Goal: Task Accomplishment & Management: Use online tool/utility

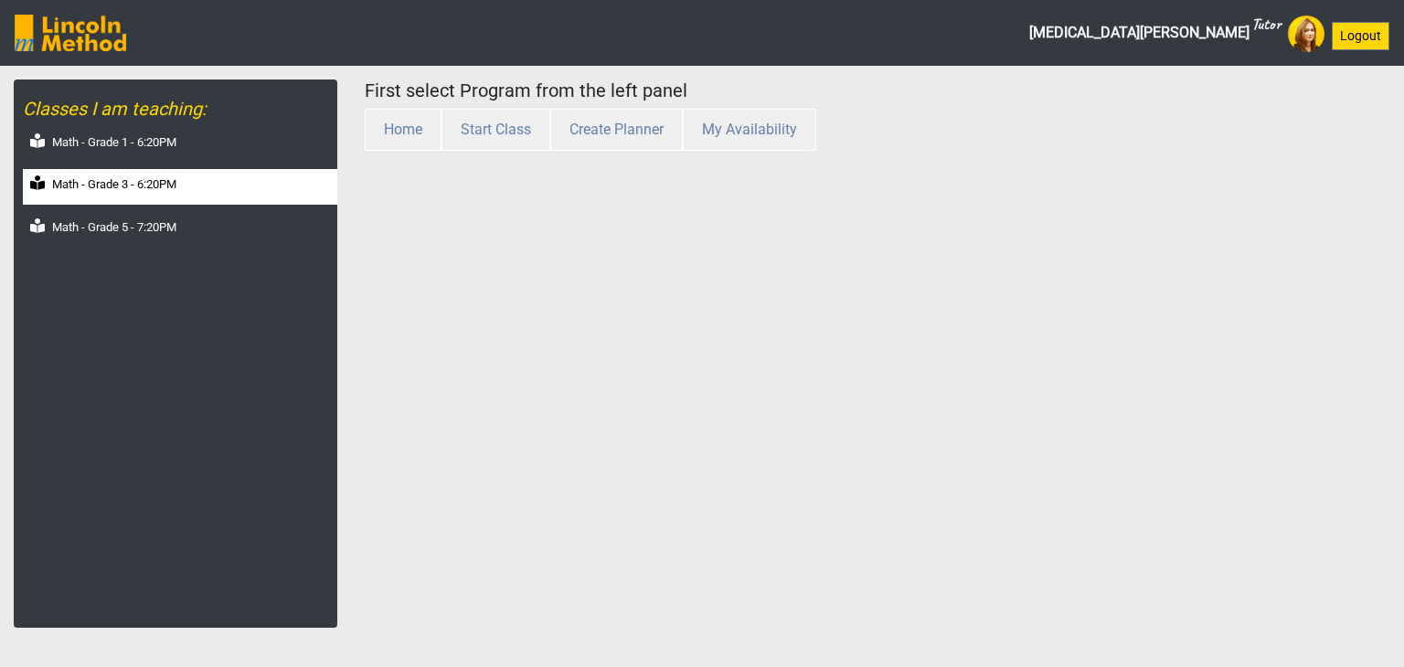
click at [133, 190] on label "Math - Grade 3 - 6:20PM" at bounding box center [114, 185] width 124 height 18
select select "month"
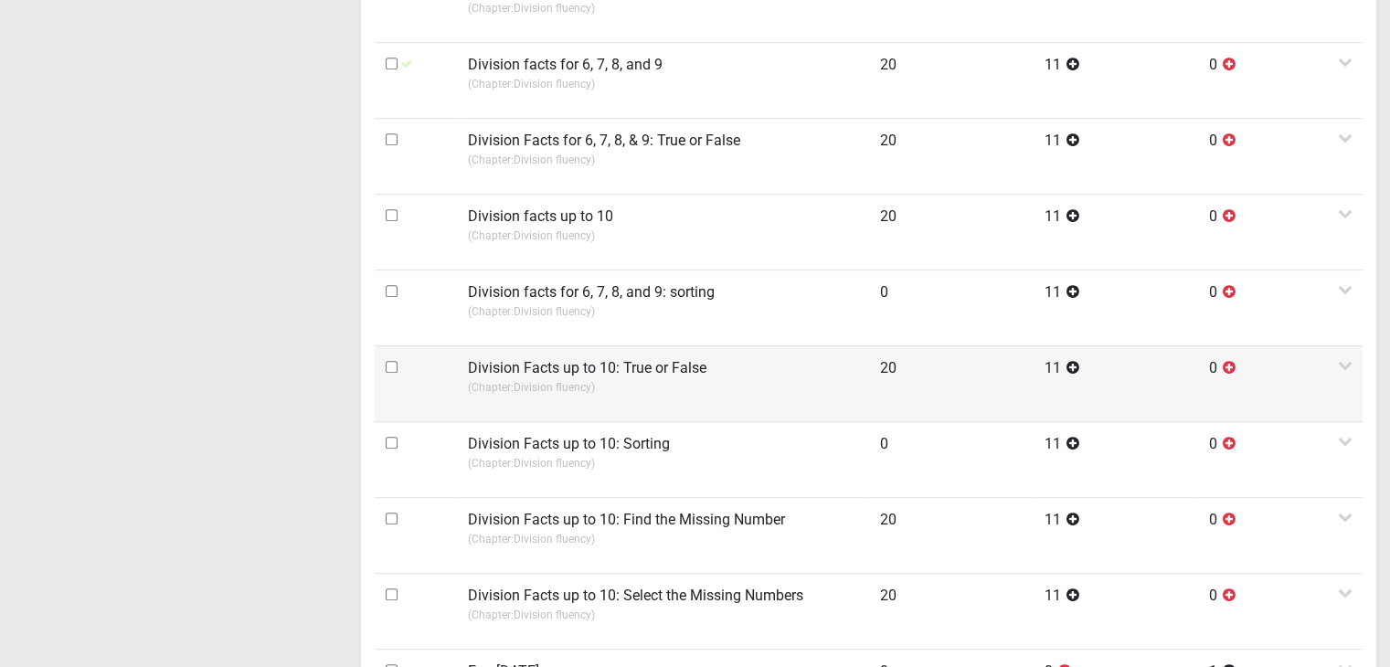
scroll to position [1097, 0]
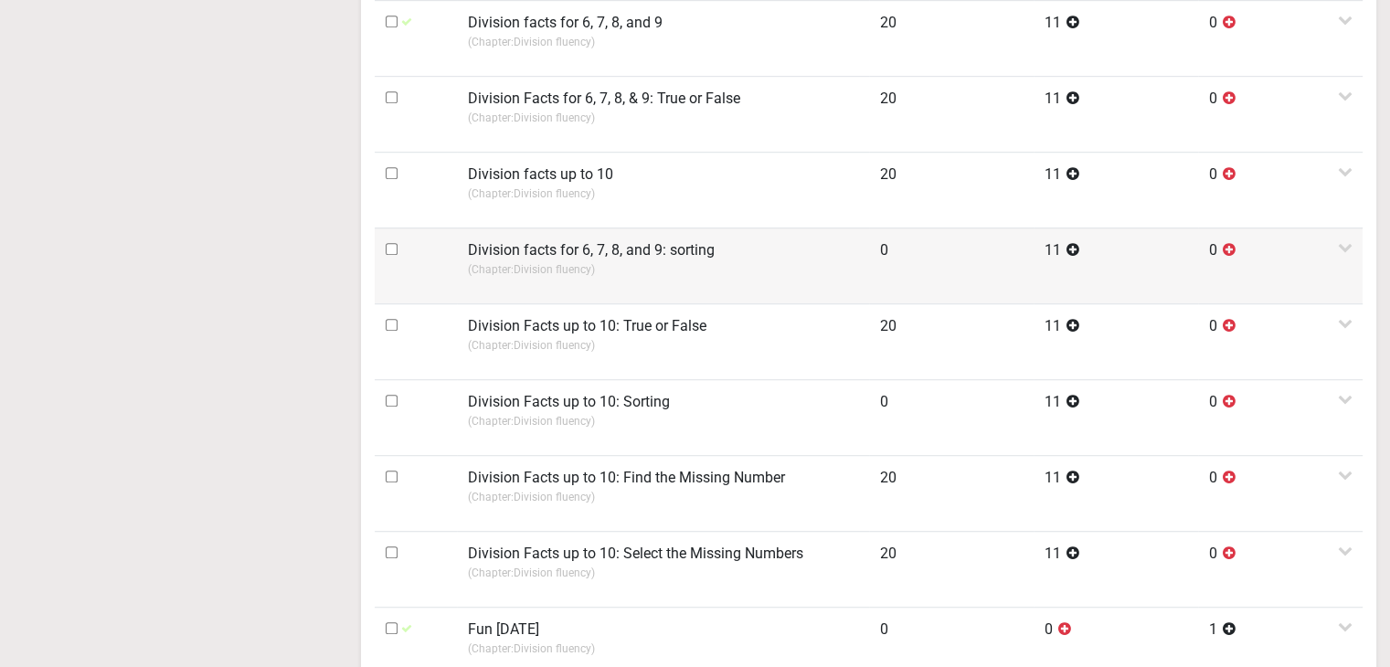
click at [391, 250] on input "checkbox" at bounding box center [392, 249] width 12 height 12
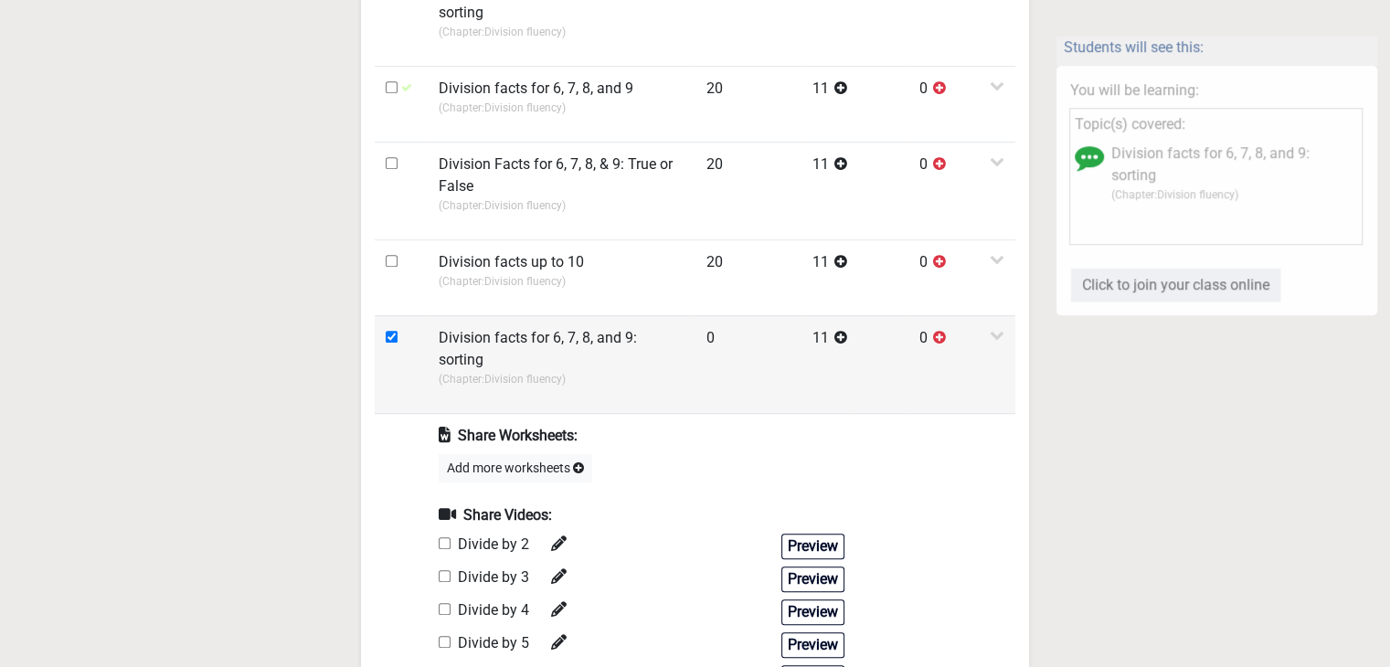
click at [395, 337] on input "checkbox" at bounding box center [392, 337] width 12 height 12
checkbox input "false"
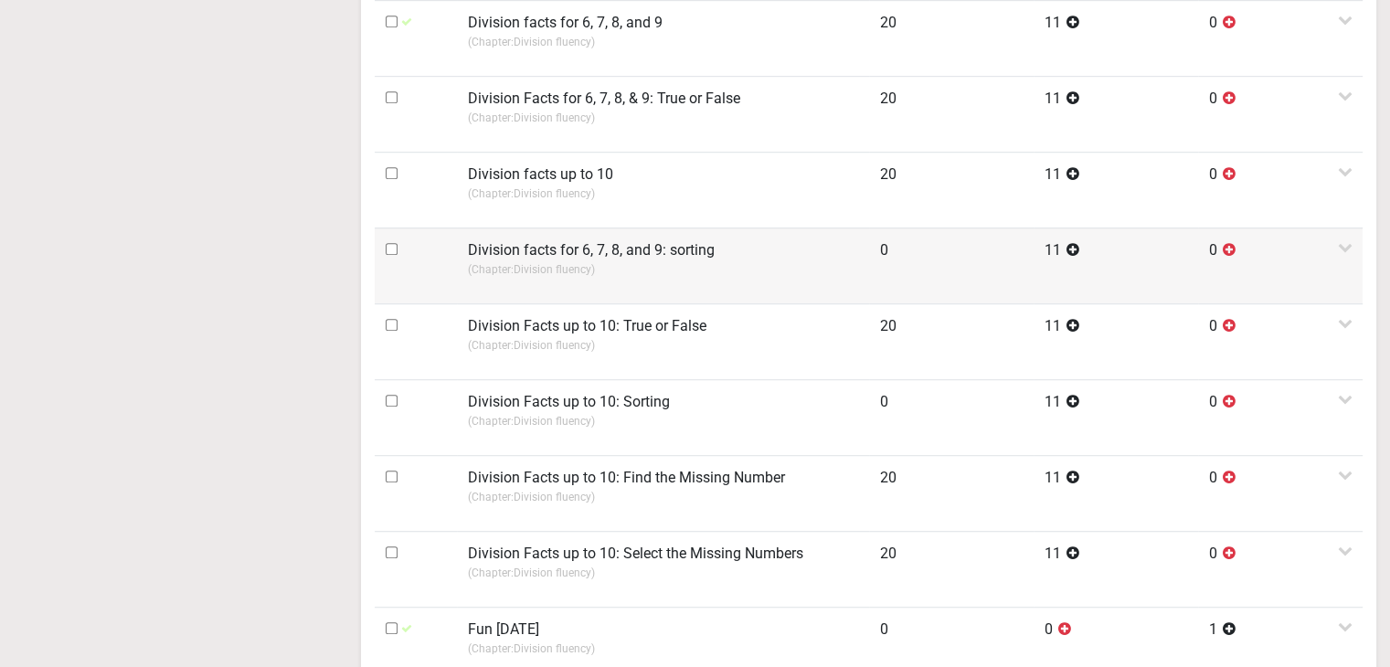
scroll to position [1280, 0]
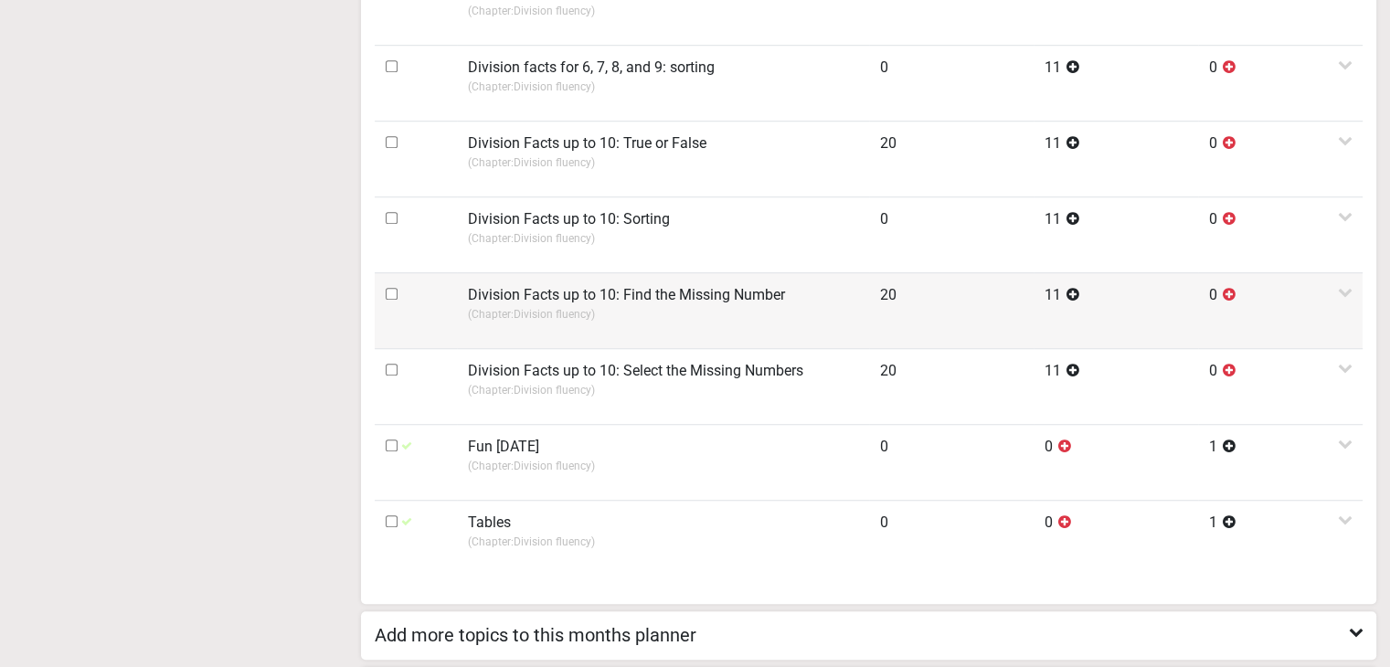
click at [454, 317] on td at bounding box center [416, 310] width 82 height 76
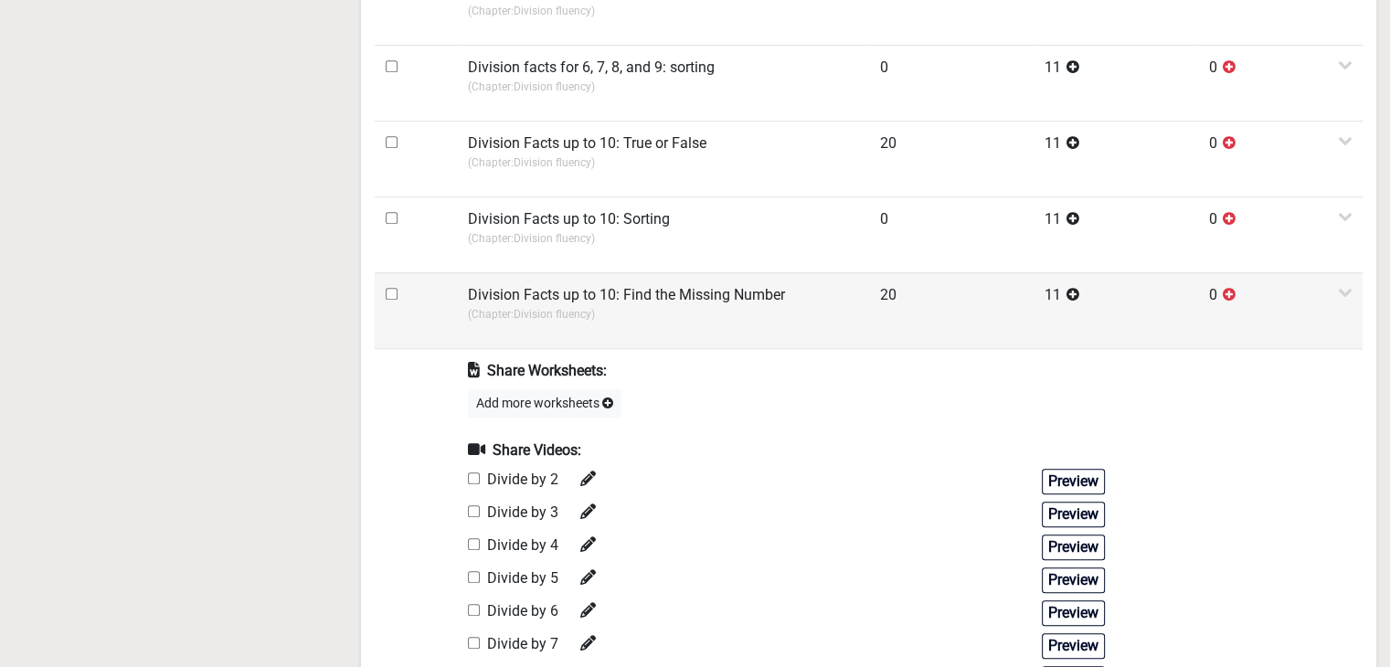
click at [454, 317] on td at bounding box center [416, 310] width 82 height 76
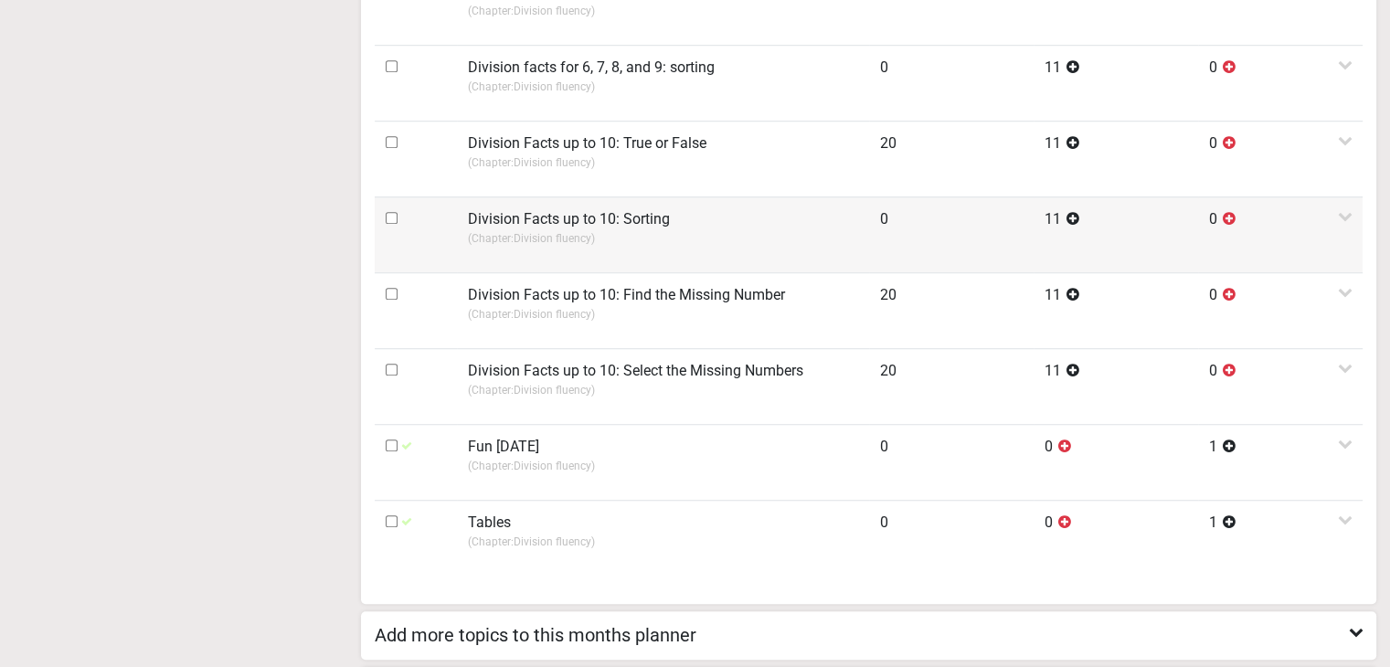
scroll to position [1097, 0]
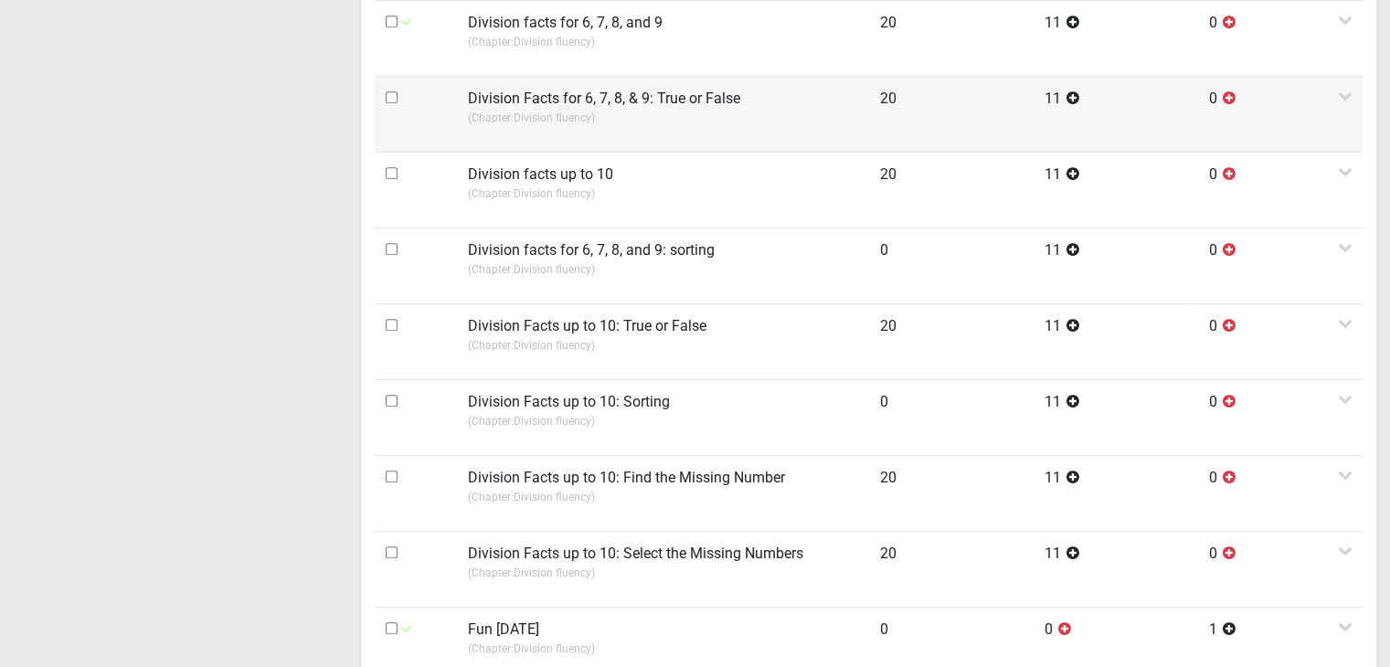
click at [475, 122] on p "(Chapter: Division fluency )" at bounding box center [663, 118] width 390 height 16
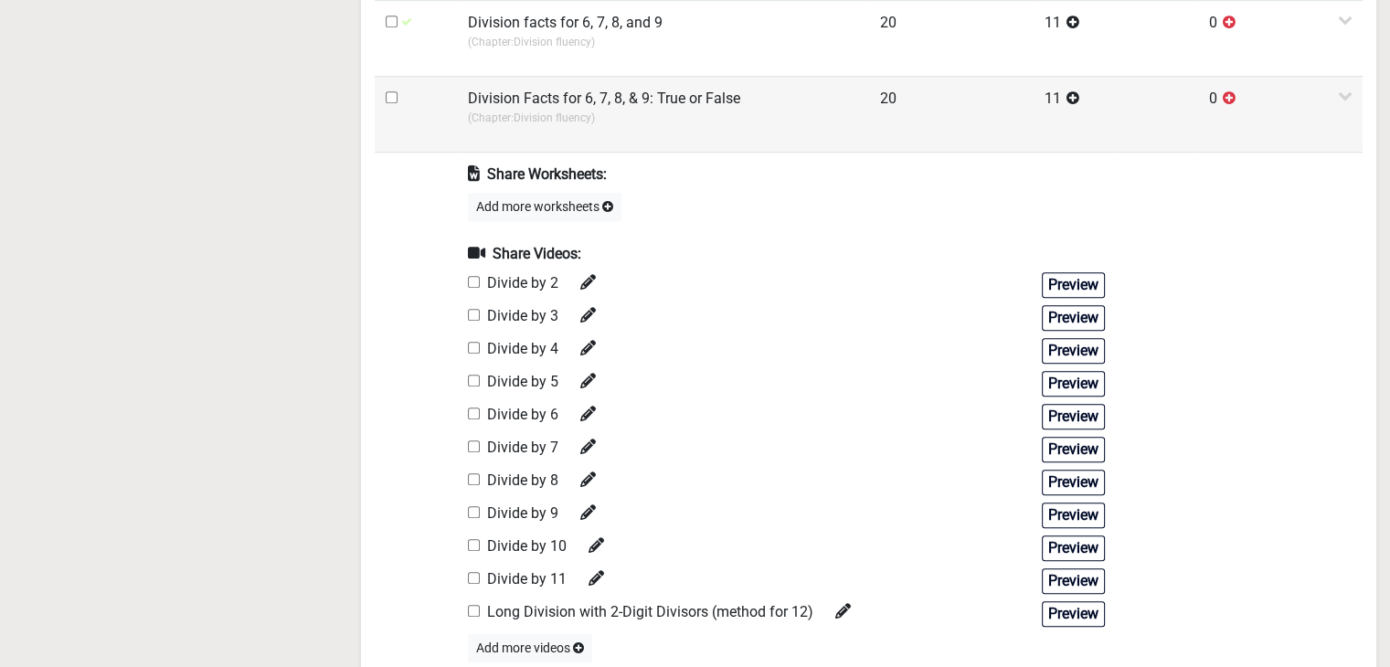
click at [393, 92] on input "checkbox" at bounding box center [392, 97] width 12 height 12
checkbox input "true"
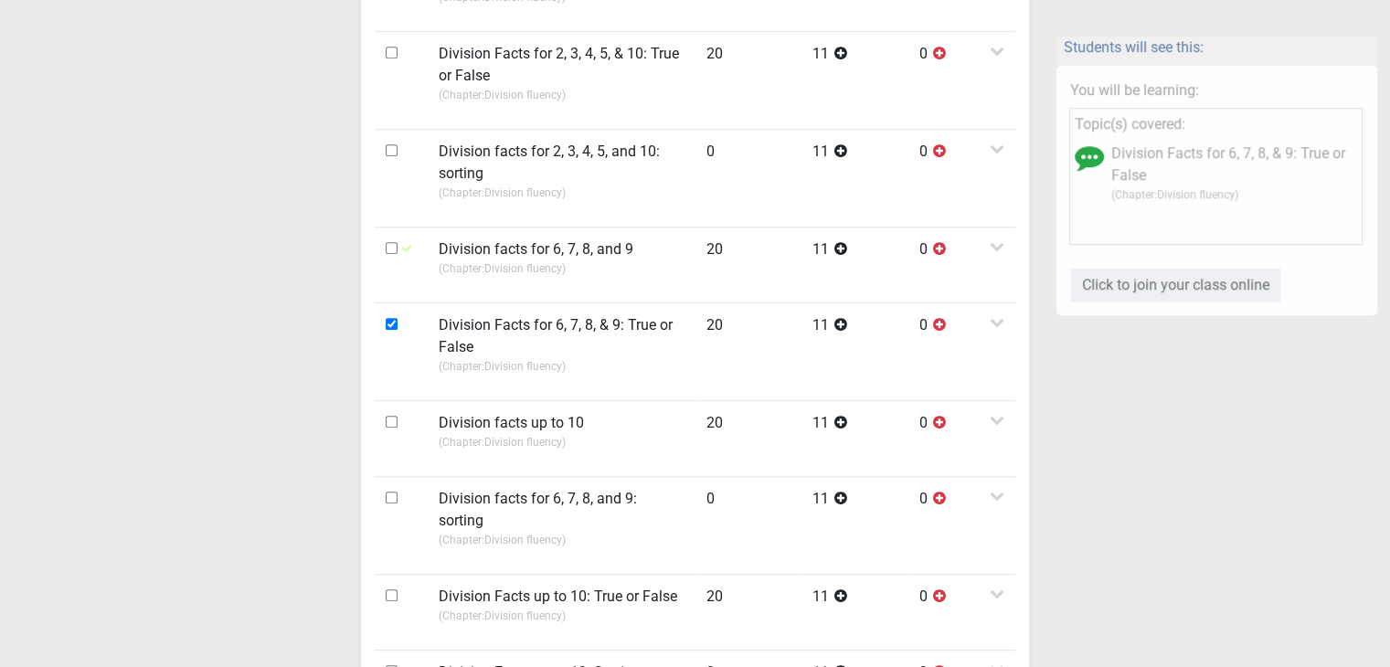
scroll to position [0, 0]
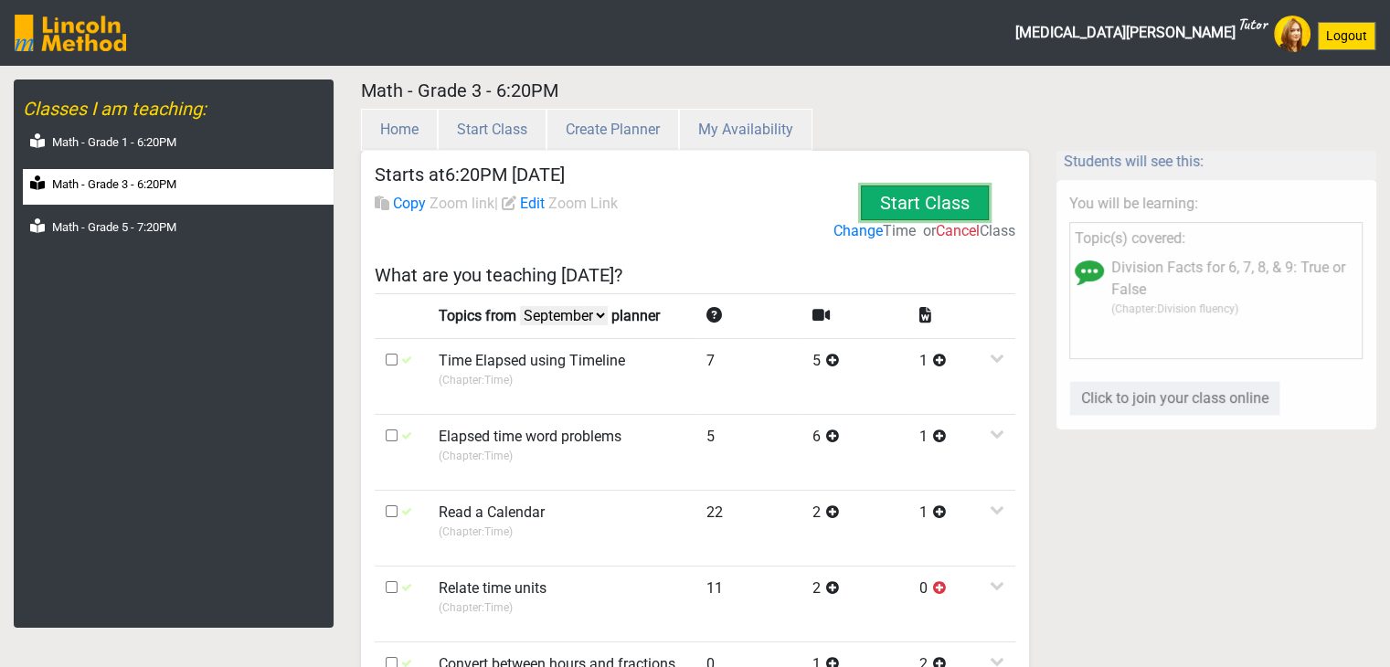
click at [909, 190] on button "Start Class" at bounding box center [925, 203] width 128 height 35
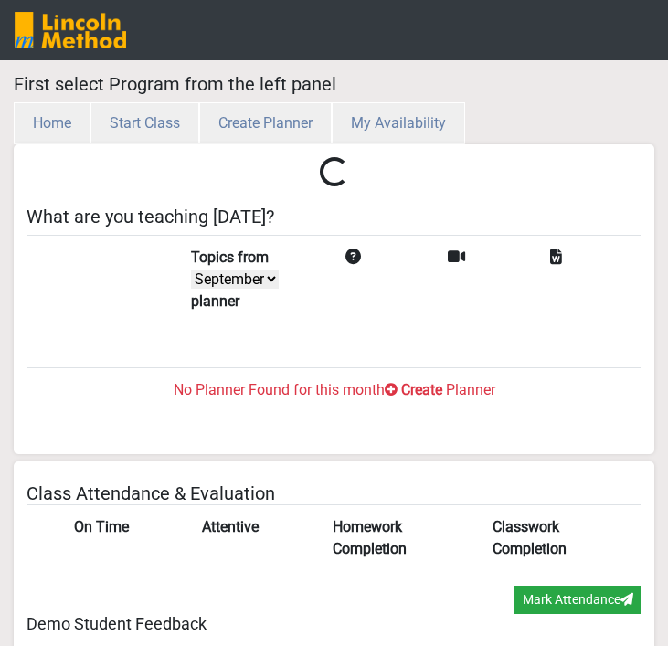
select select "month"
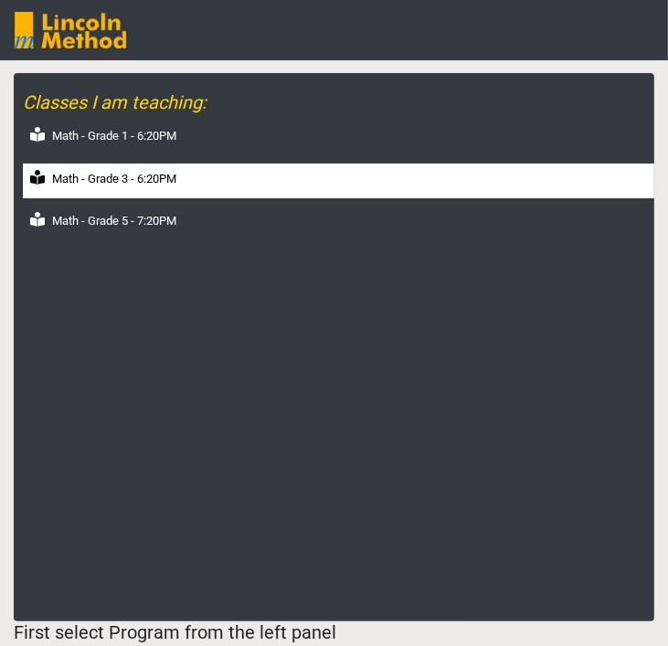
click at [91, 165] on div "Math - Grade 3 - 6:20PM" at bounding box center [339, 182] width 632 height 36
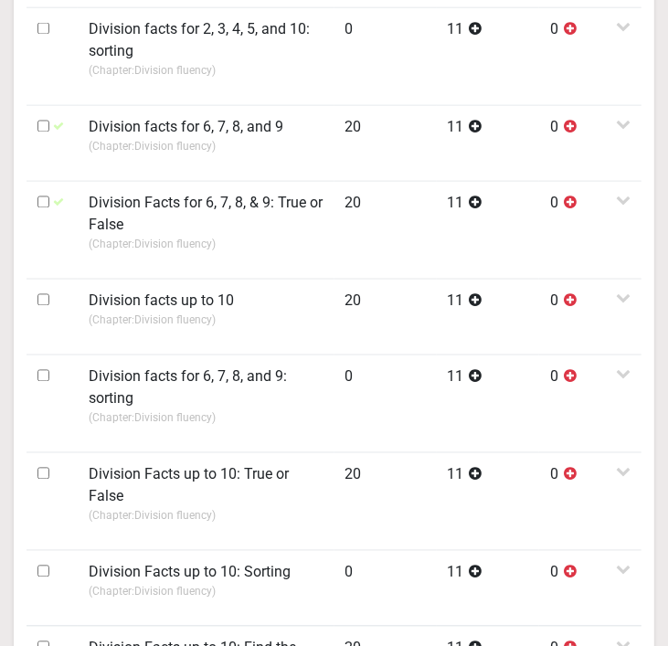
scroll to position [1828, 0]
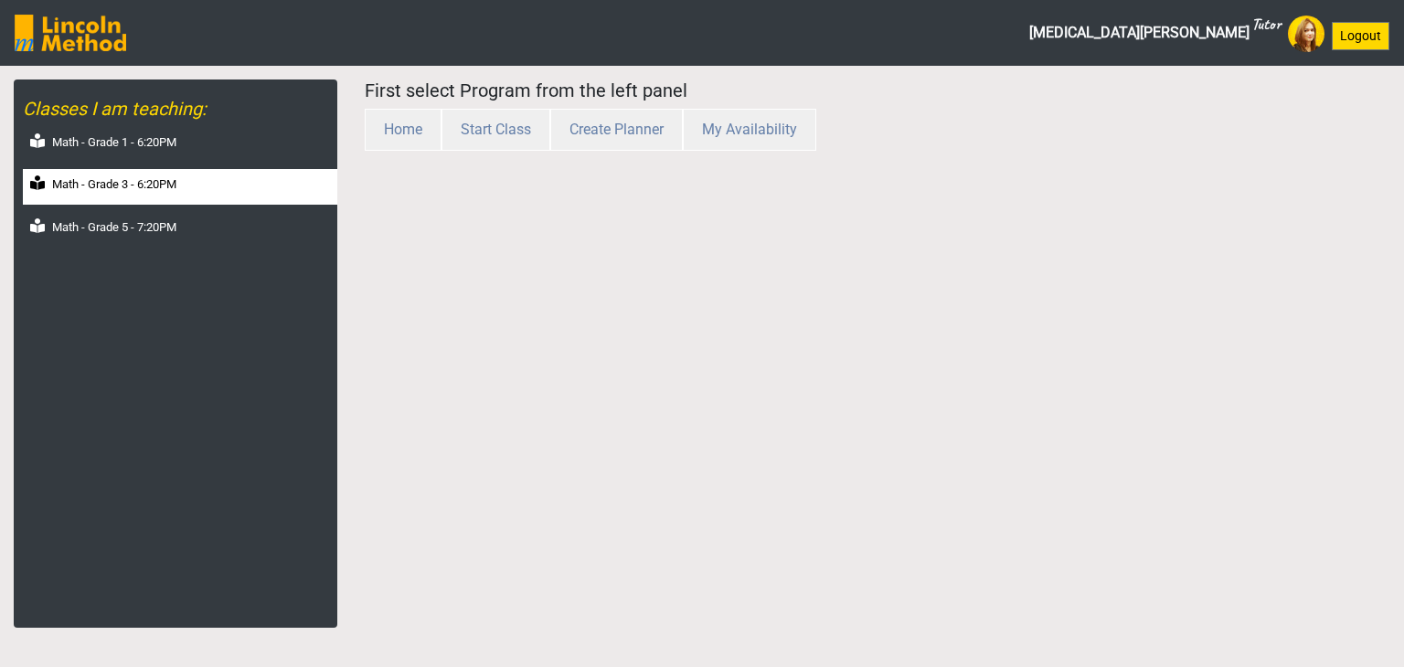
click at [161, 190] on label "Math - Grade 3 - 6:20PM" at bounding box center [114, 185] width 124 height 18
select select "month"
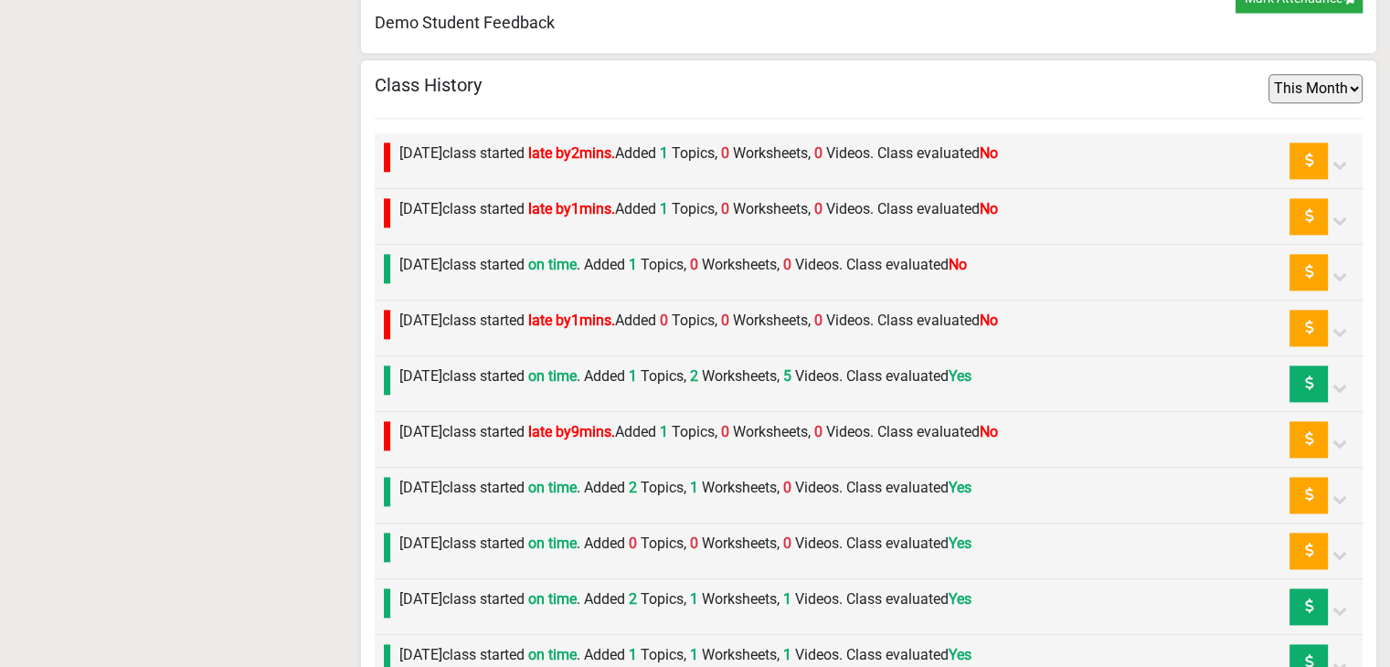
scroll to position [2194, 0]
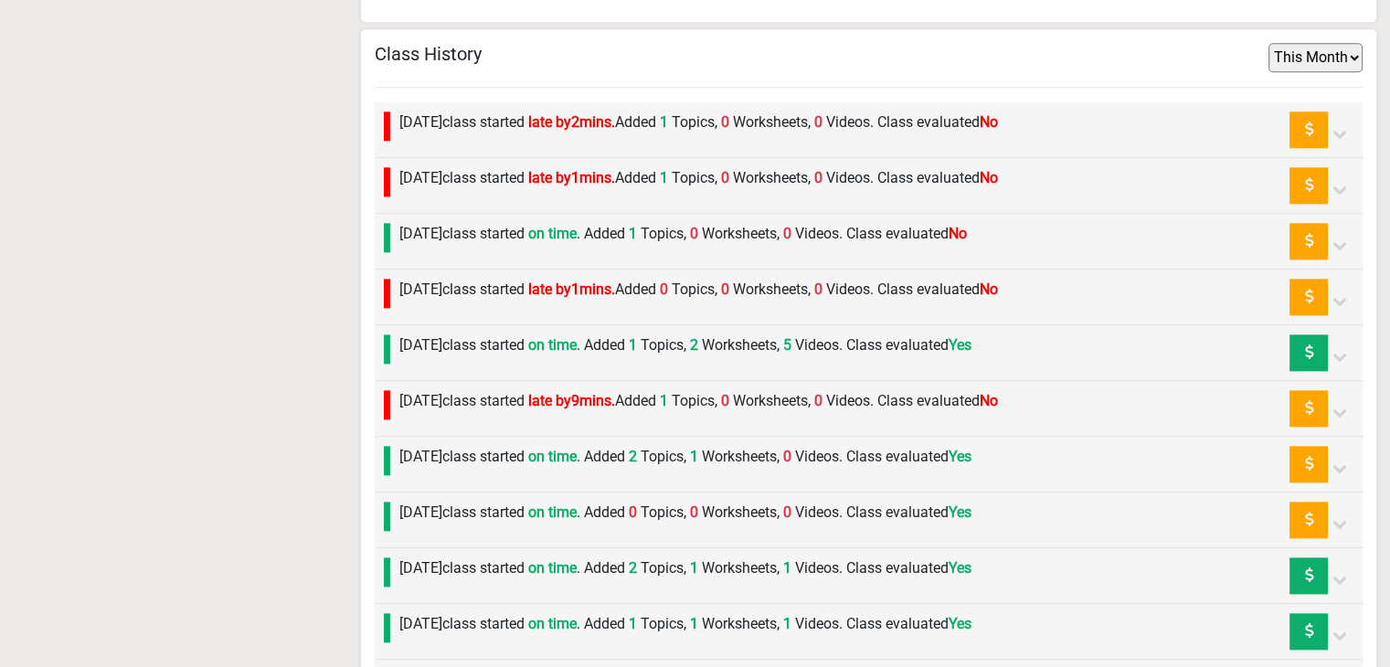
click at [432, 502] on label "Friday 12th September class started on time . Added 0 Topics, 0 Worksheets, 0 V…" at bounding box center [685, 513] width 572 height 22
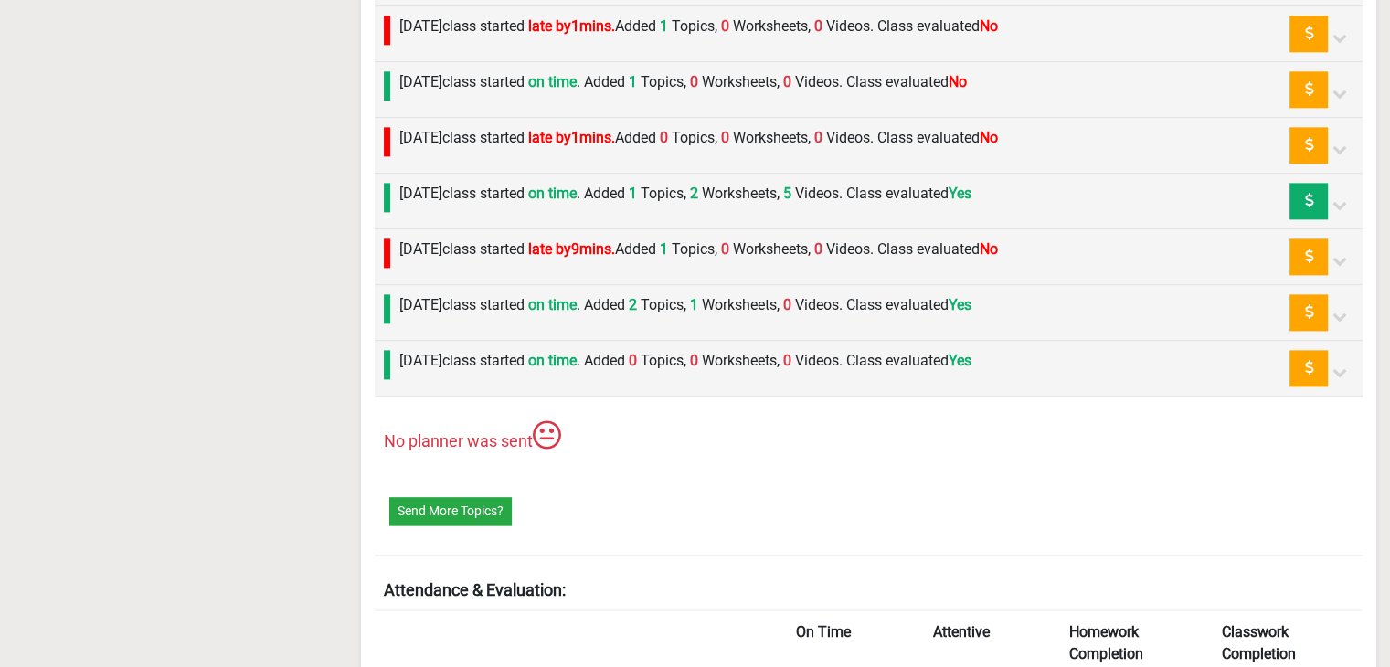
scroll to position [2377, 0]
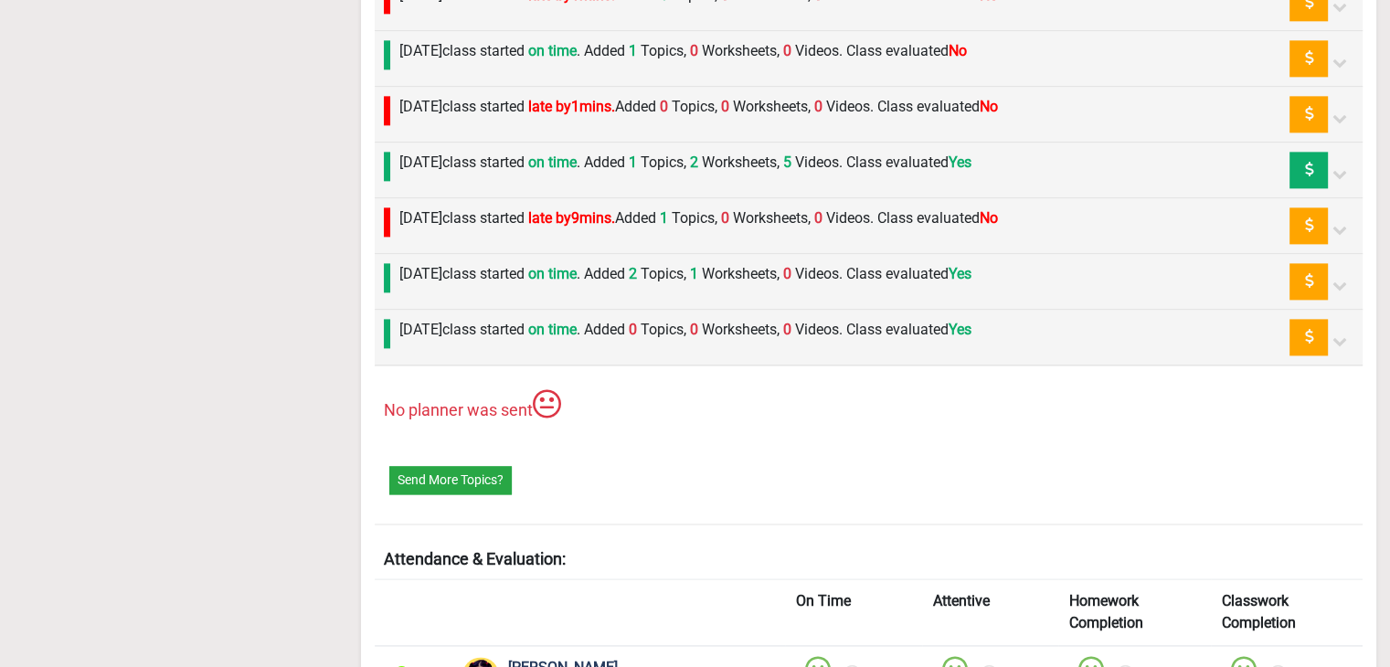
click at [429, 58] on div "Friday 19th September class started on time . Added 1 Topics, 0 Worksheets, 0 V…" at bounding box center [678, 58] width 577 height 37
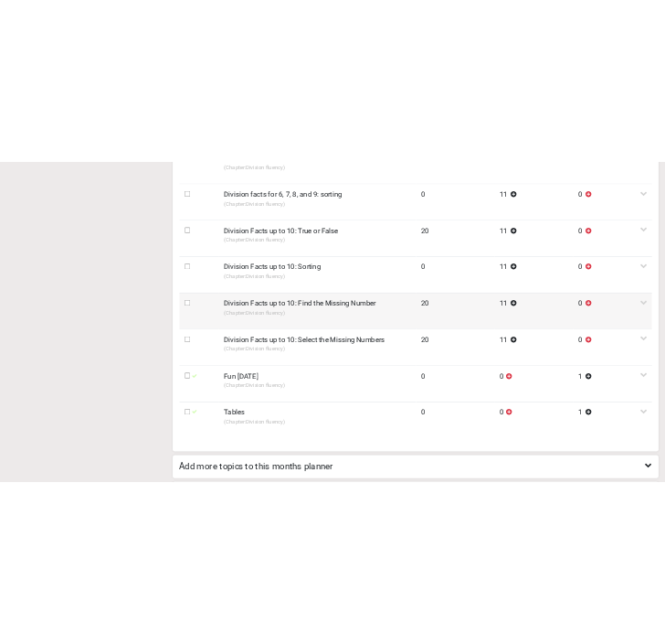
scroll to position [1645, 0]
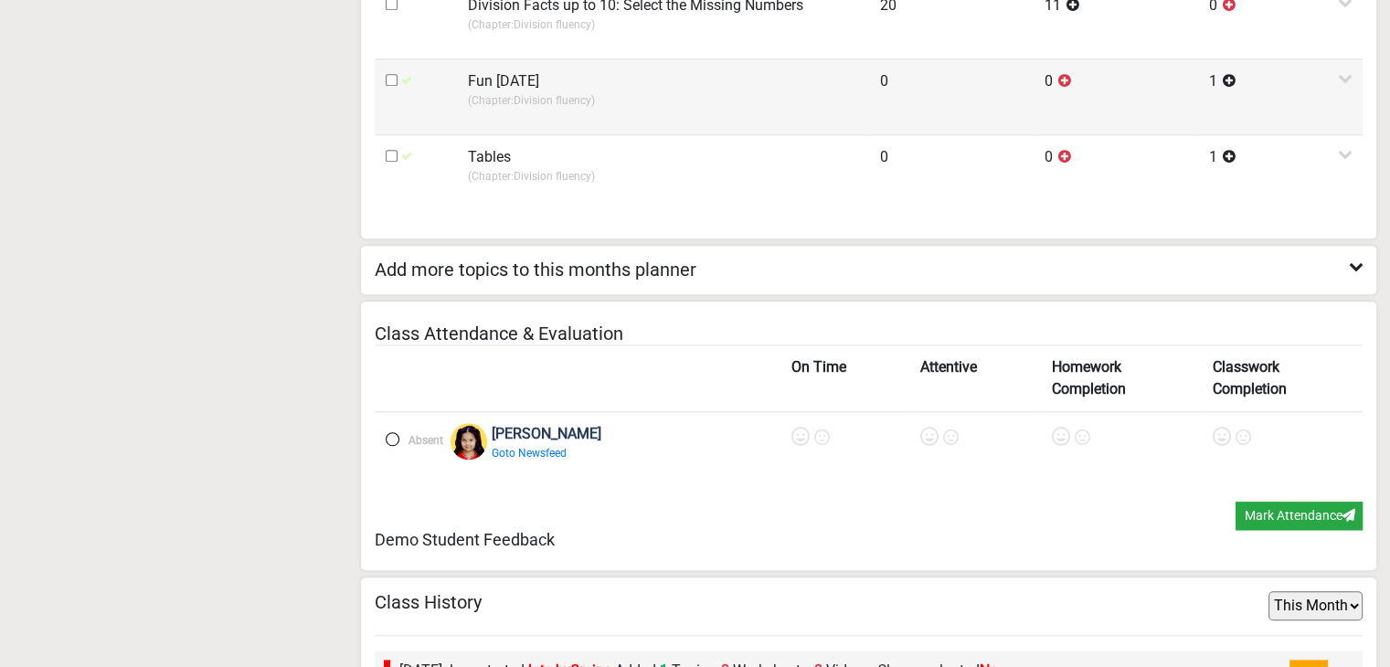
click at [490, 103] on p "(Chapter: Division fluency )" at bounding box center [663, 100] width 390 height 16
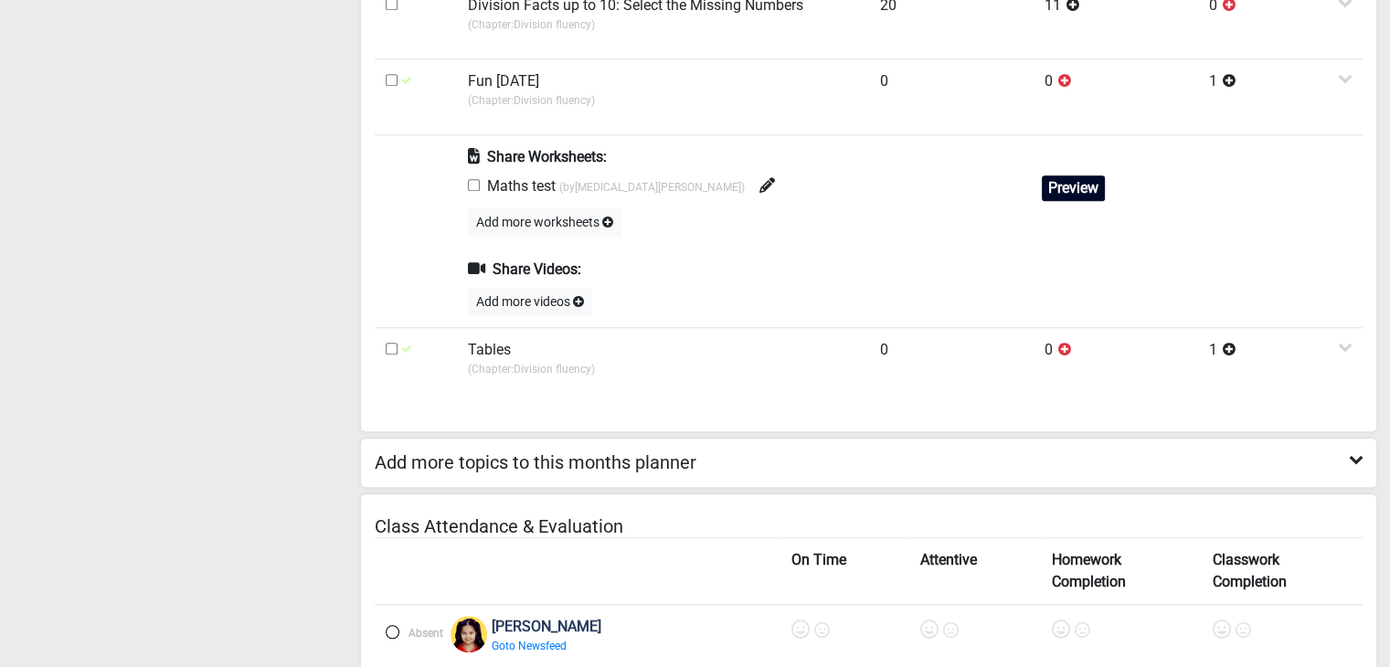
click at [678, 184] on button "Preview" at bounding box center [1073, 189] width 63 height 26
